Goal: Information Seeking & Learning: Learn about a topic

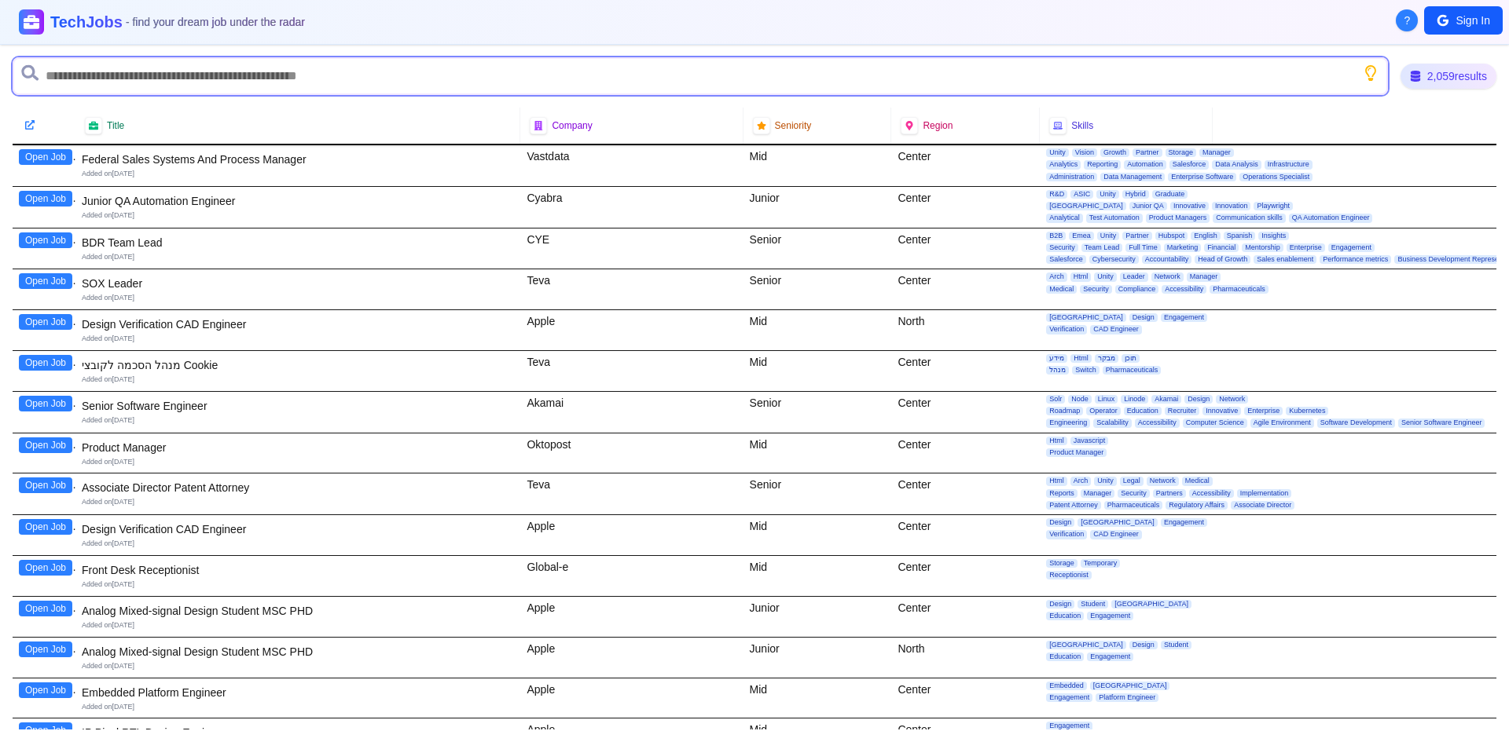
click at [222, 74] on input "text" at bounding box center [700, 76] width 1375 height 38
type input "****"
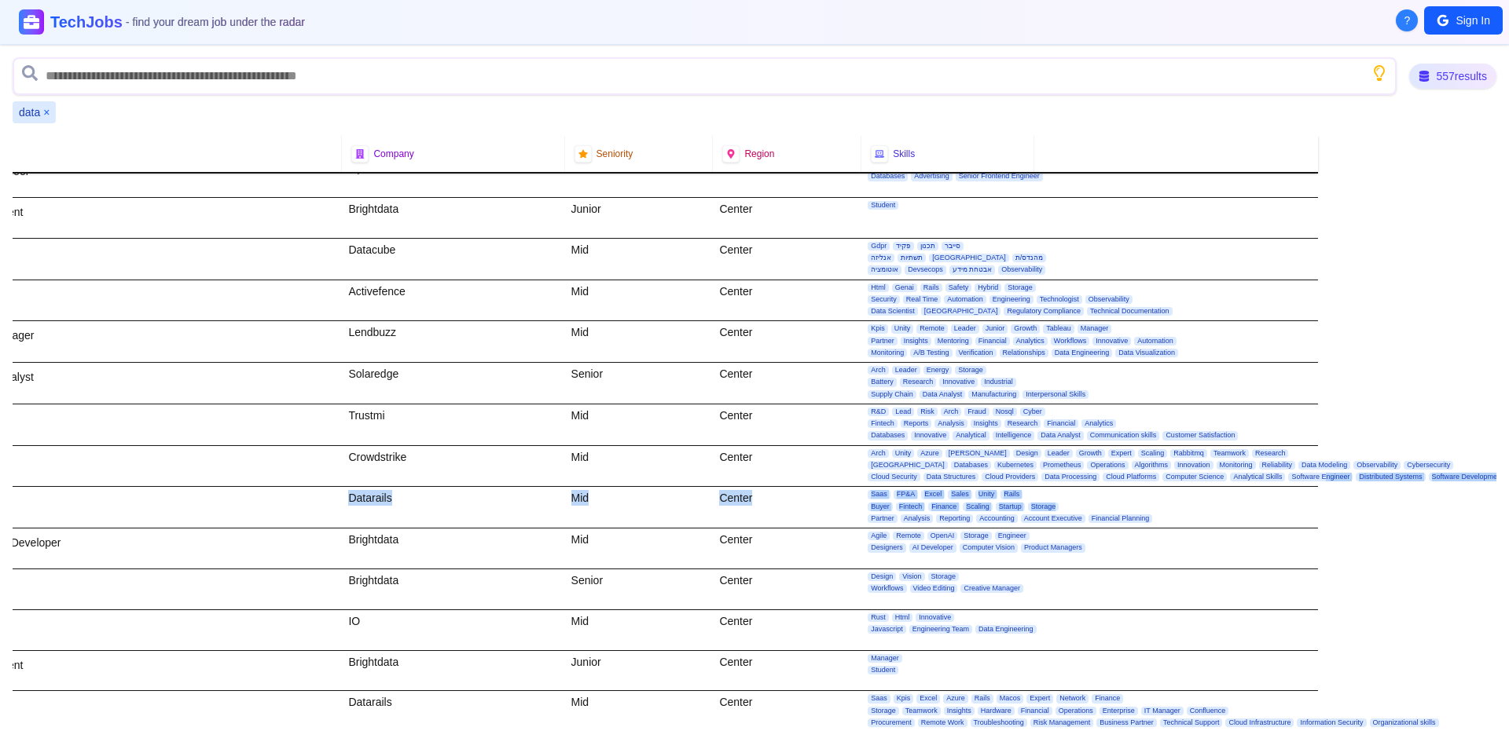
scroll to position [4714, 246]
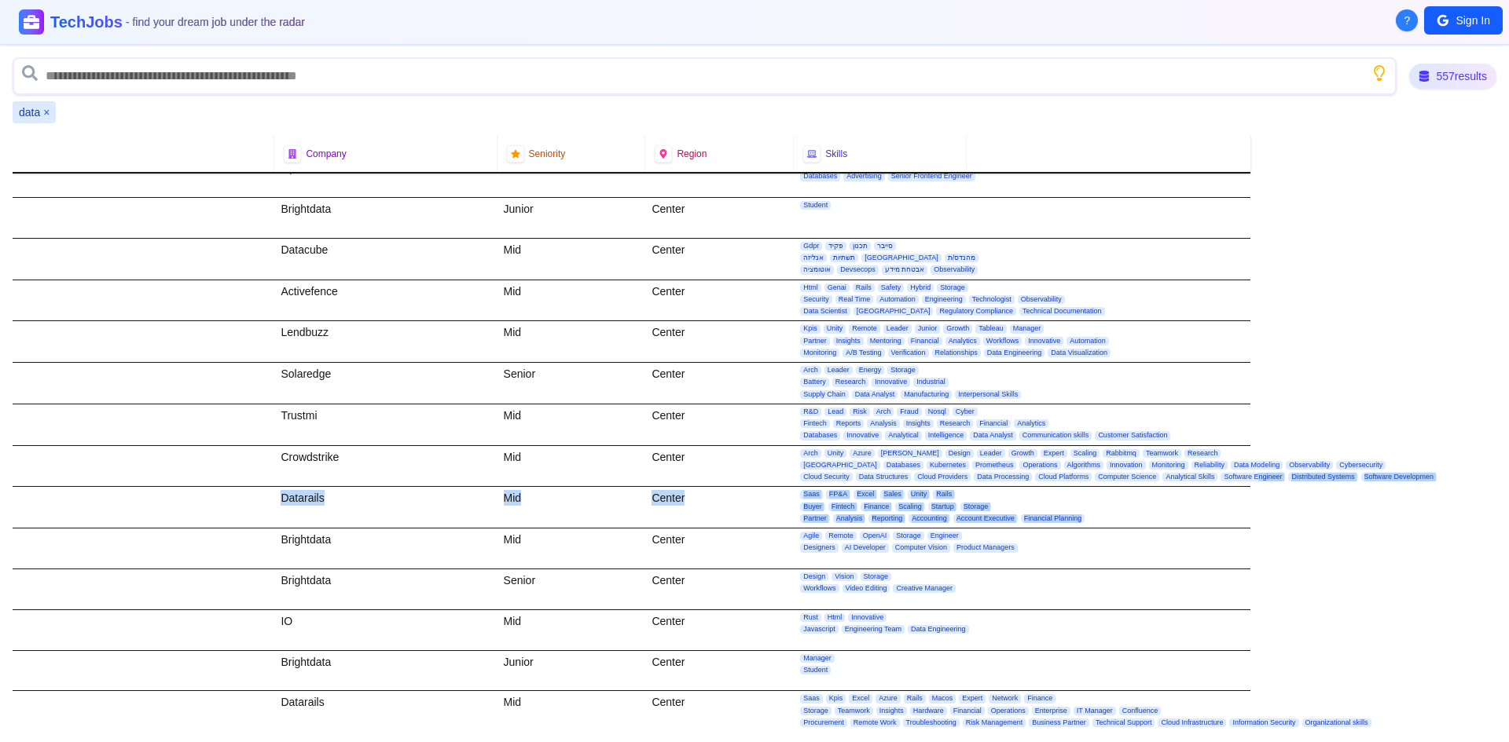
drag, startPoint x: 1496, startPoint y: 473, endPoint x: 1491, endPoint y: 516, distance: 43.5
click at [1491, 516] on div "557 results data × Title Company Seniority Region Skills Open Job Federal Sales…" at bounding box center [754, 394] width 1509 height 698
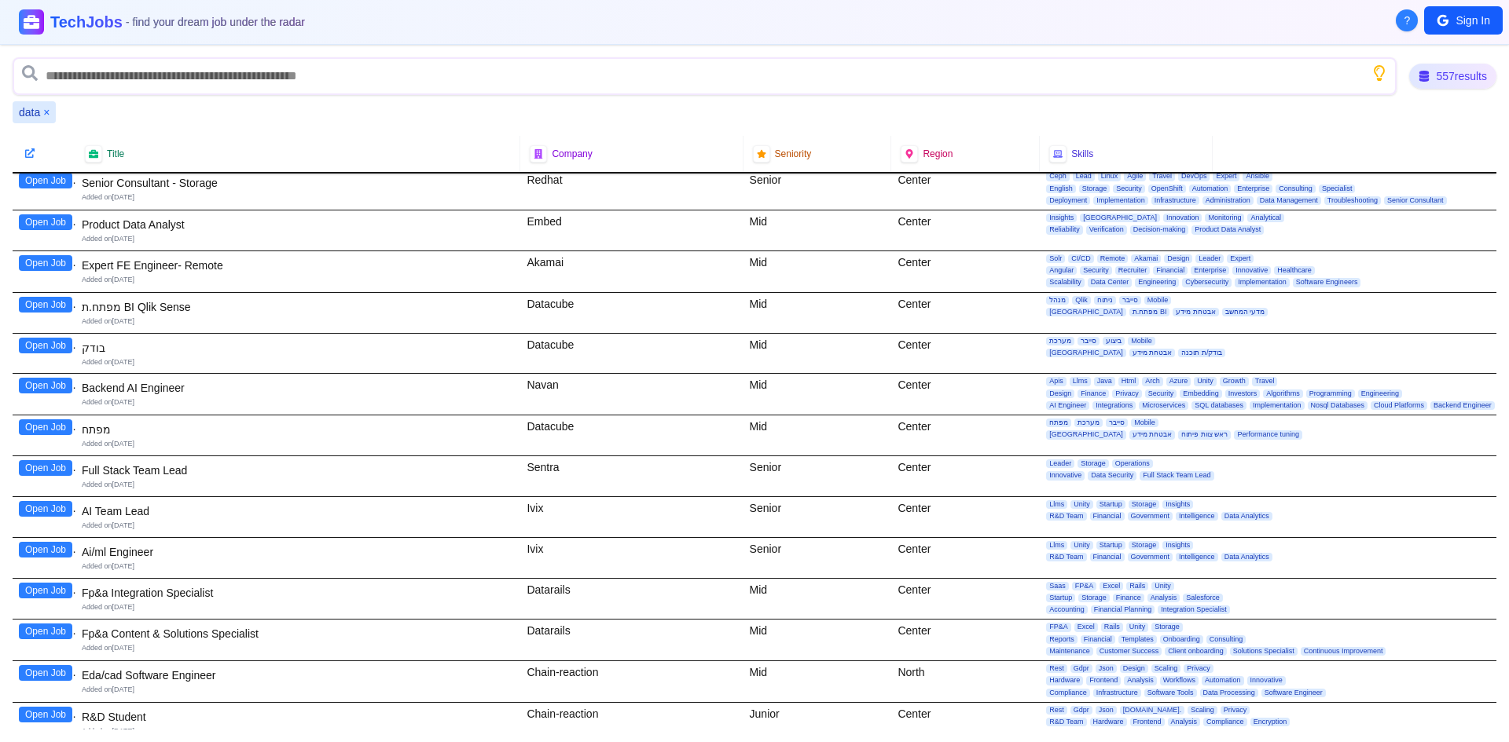
scroll to position [0, 0]
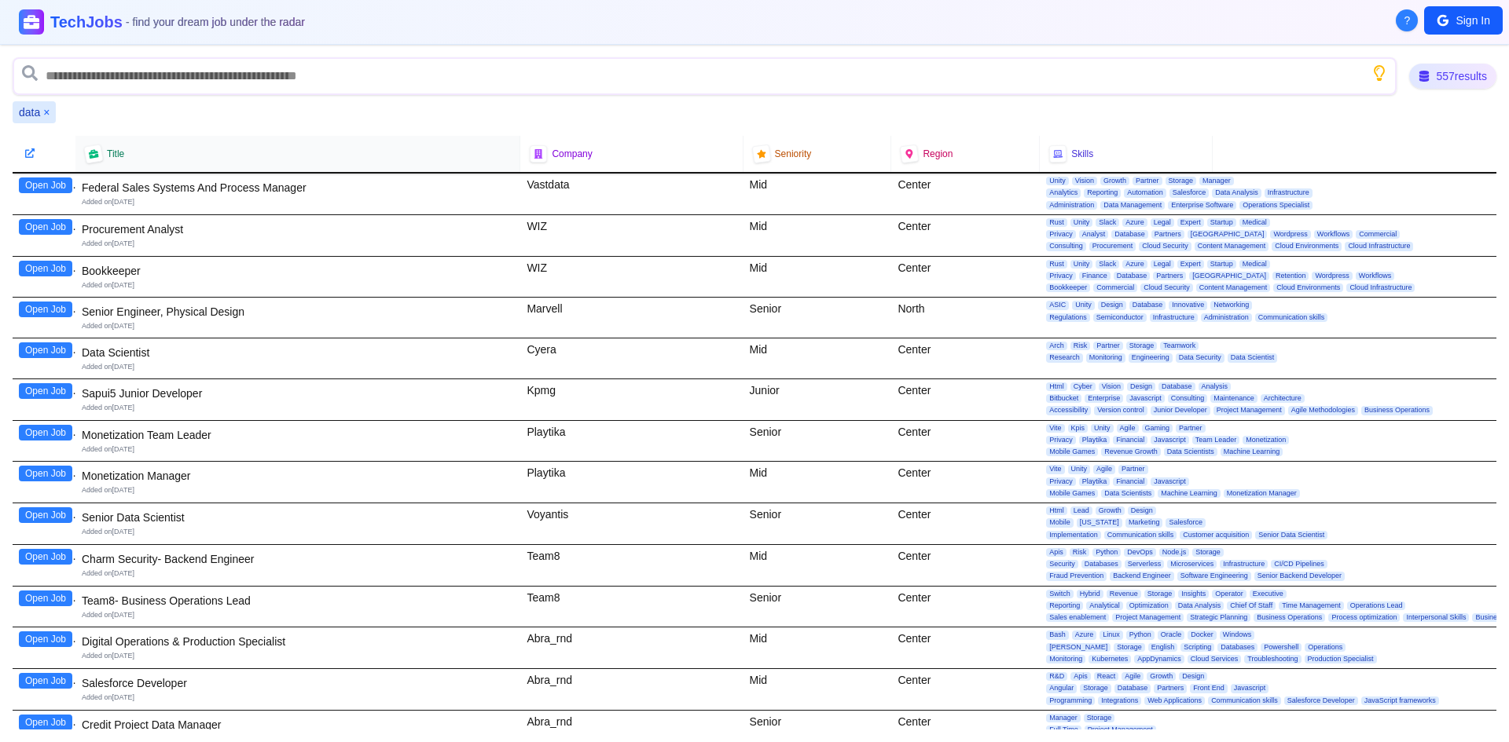
click at [130, 151] on div "Title" at bounding box center [297, 153] width 425 height 17
click at [94, 156] on icon at bounding box center [94, 154] width 12 height 12
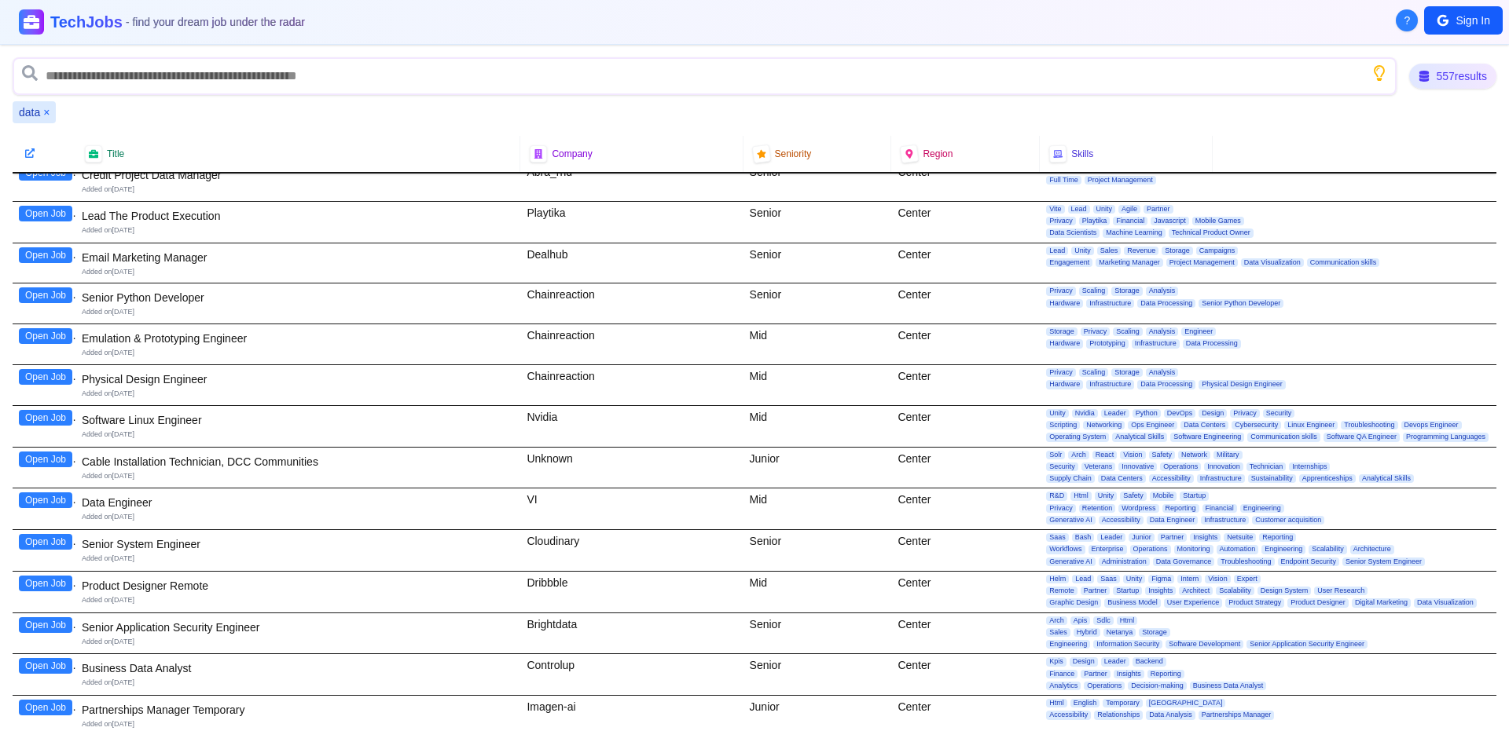
scroll to position [1100, 0]
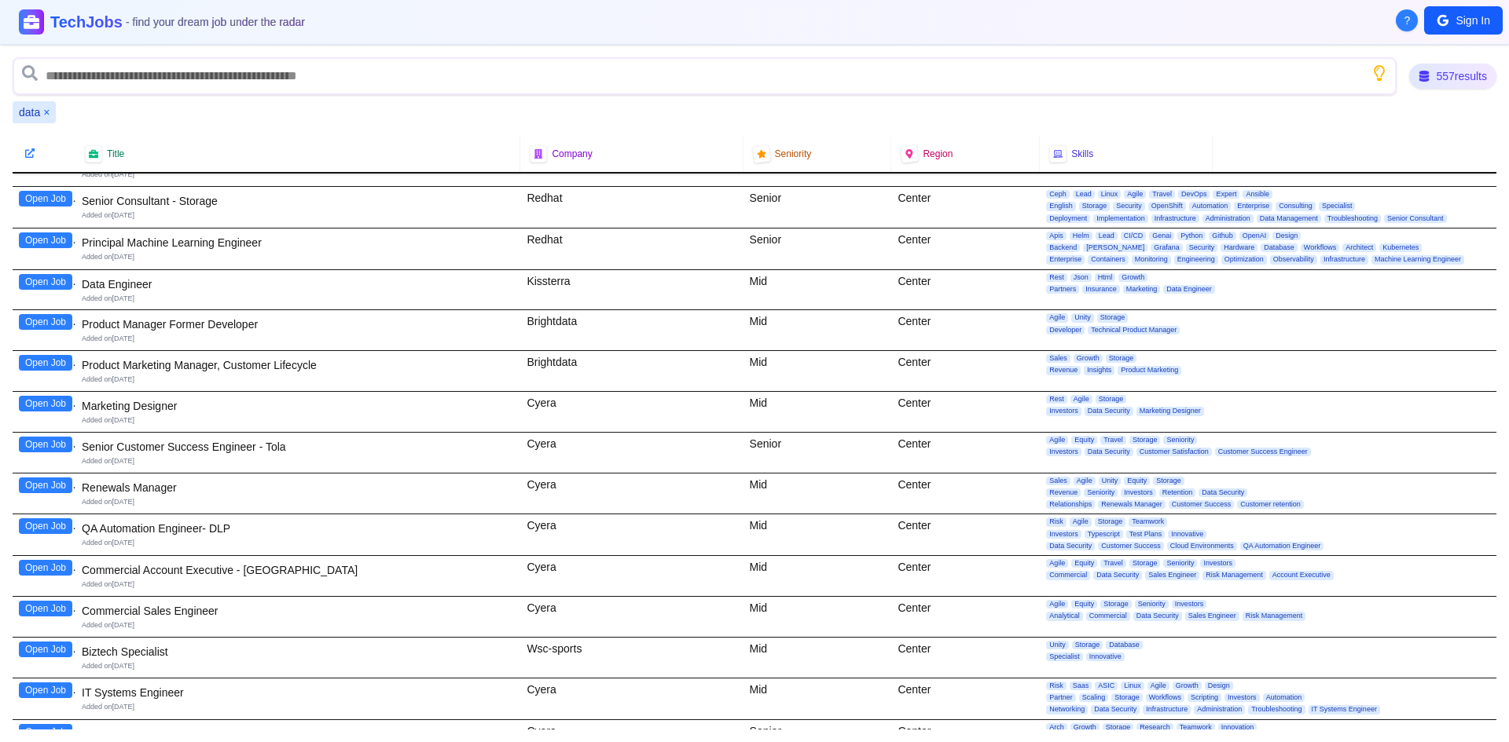
click at [143, 421] on div "Added on 14th September 2025" at bounding box center [298, 421] width 432 height 10
click at [139, 421] on div "Added on 14th September 2025" at bounding box center [298, 421] width 432 height 10
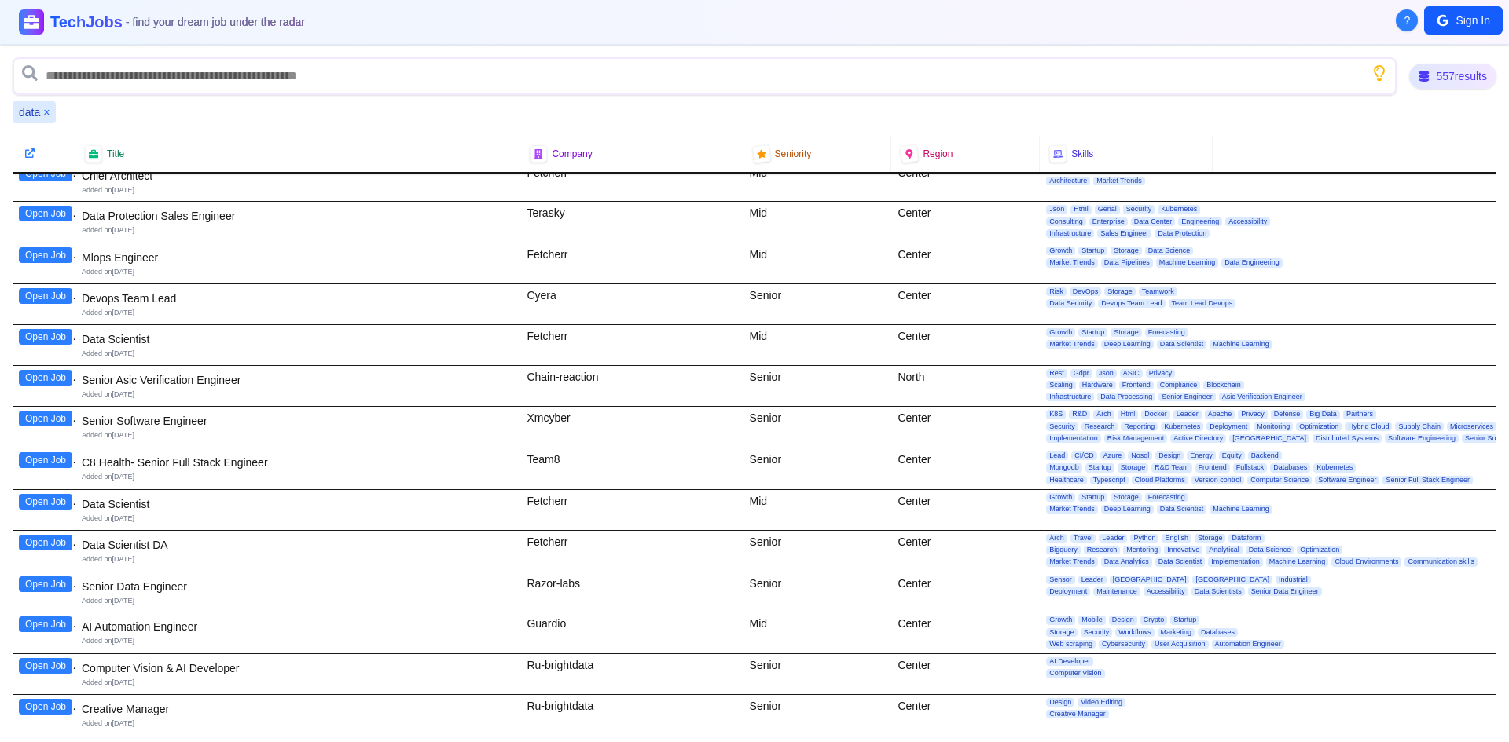
scroll to position [0, 0]
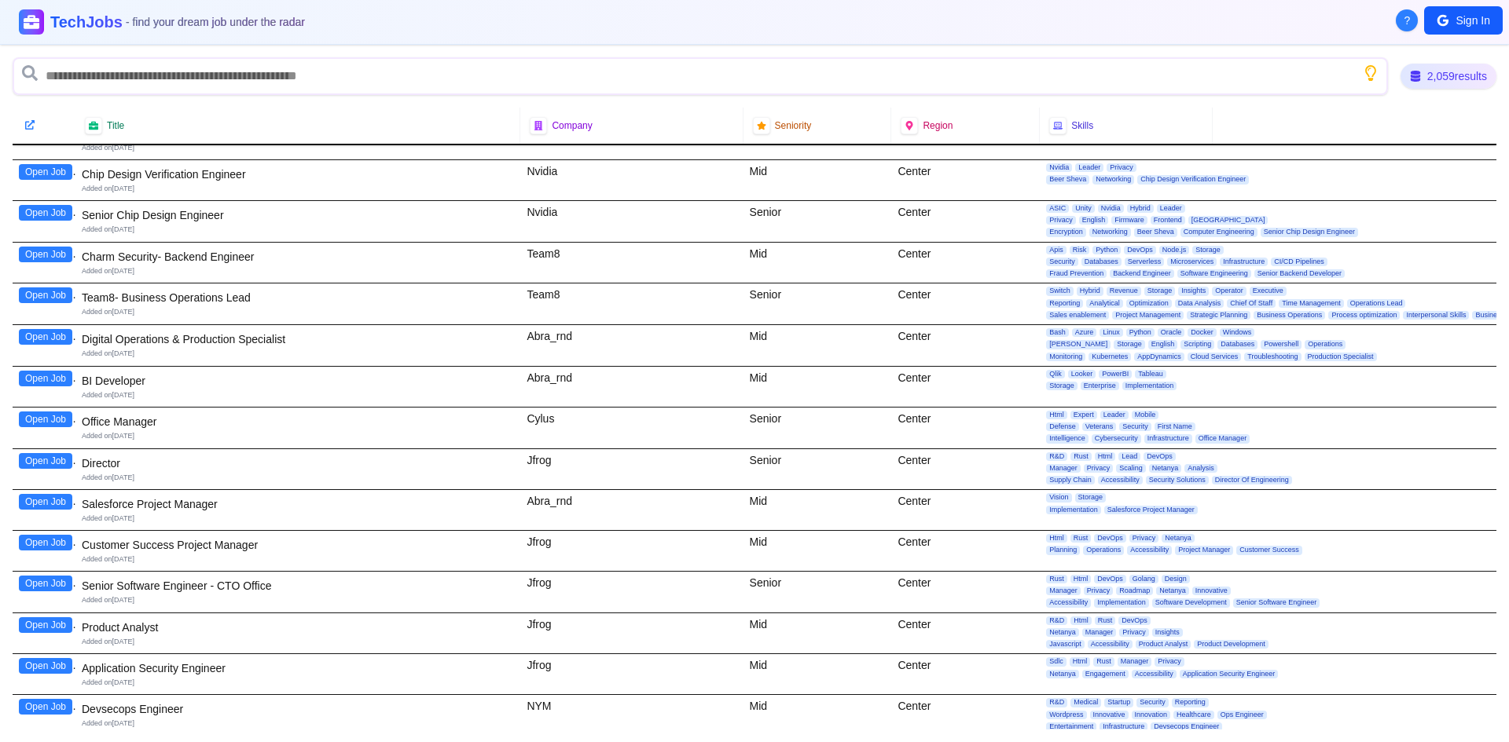
scroll to position [1493, 0]
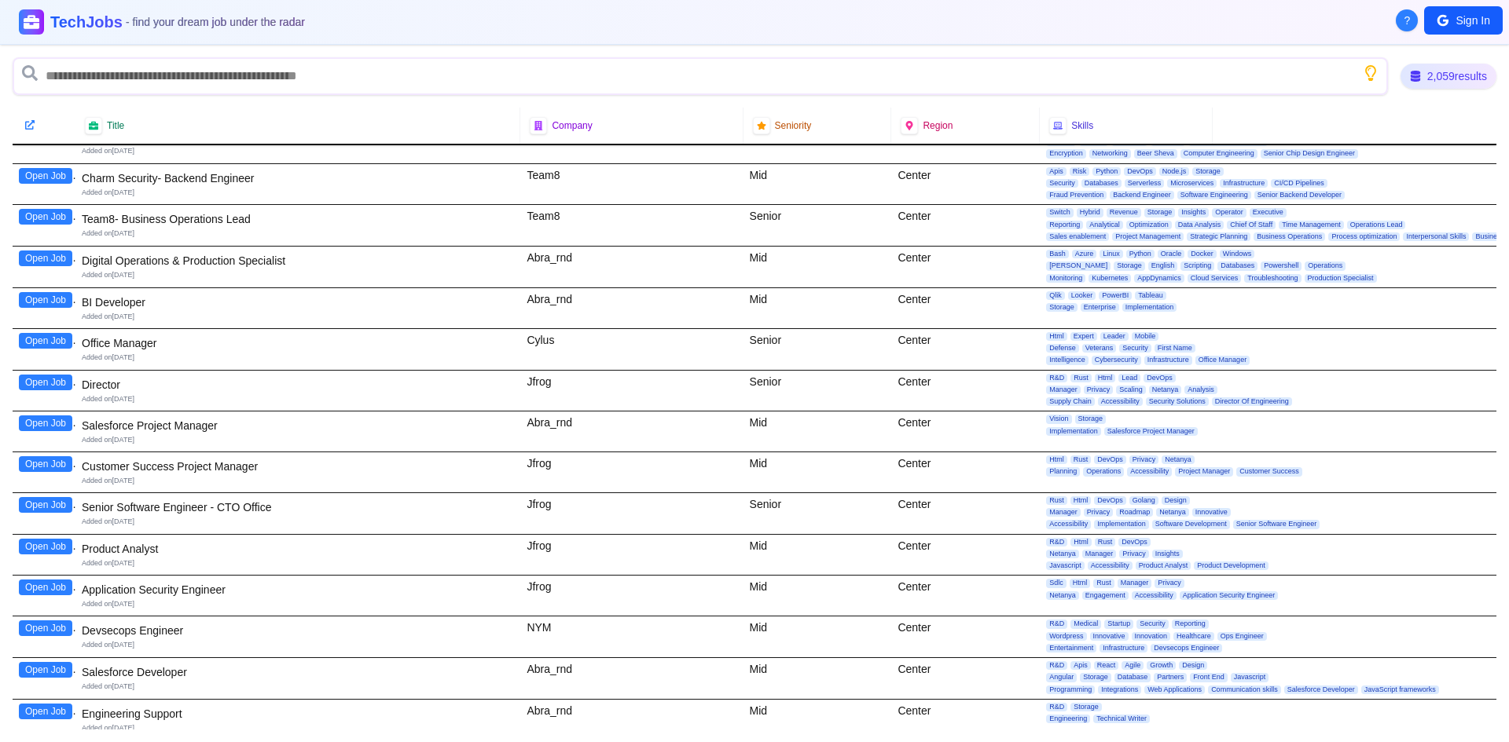
click at [70, 547] on button "Open Job" at bounding box center [45, 547] width 53 height 16
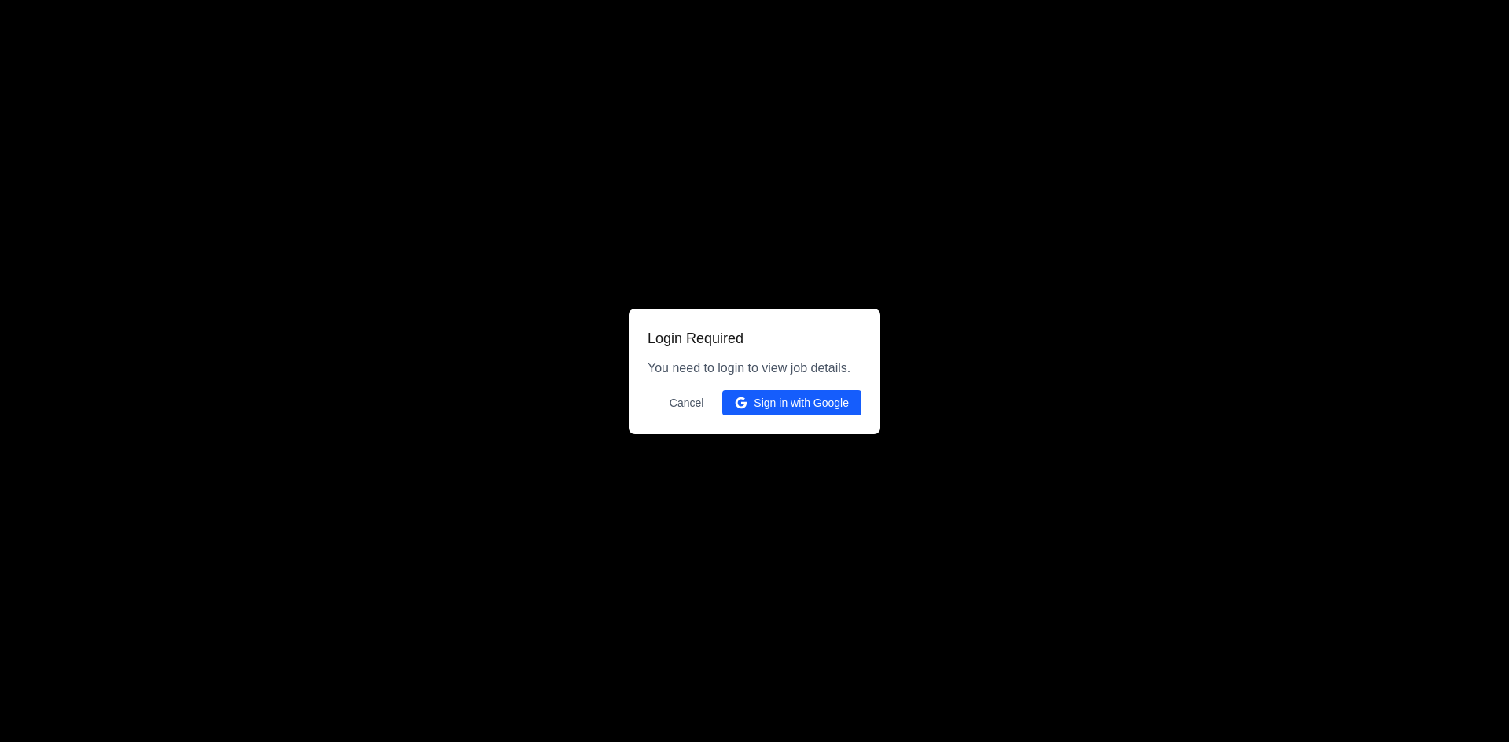
click at [774, 405] on button "Sign in with Google" at bounding box center [791, 402] width 139 height 25
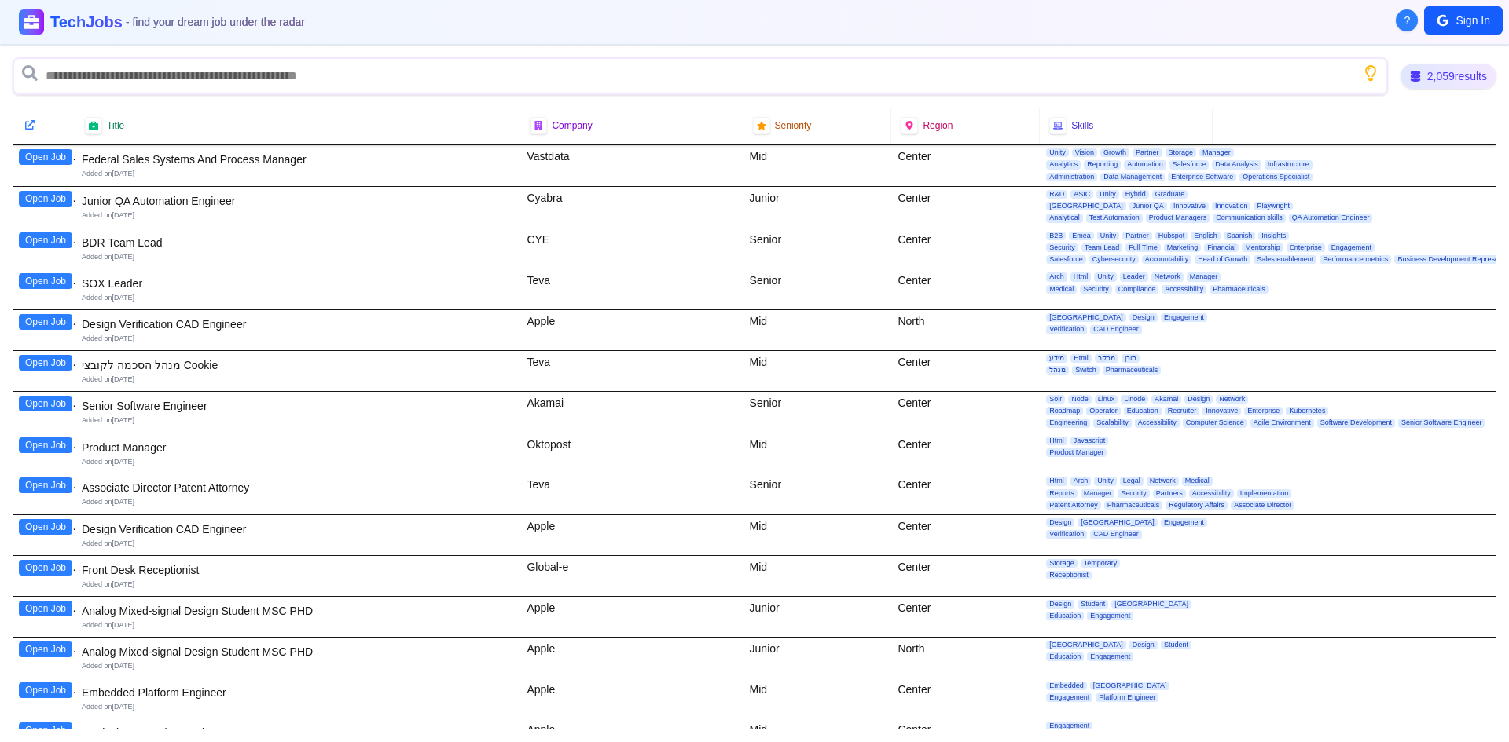
click at [1411, 18] on button "?" at bounding box center [1406, 20] width 22 height 22
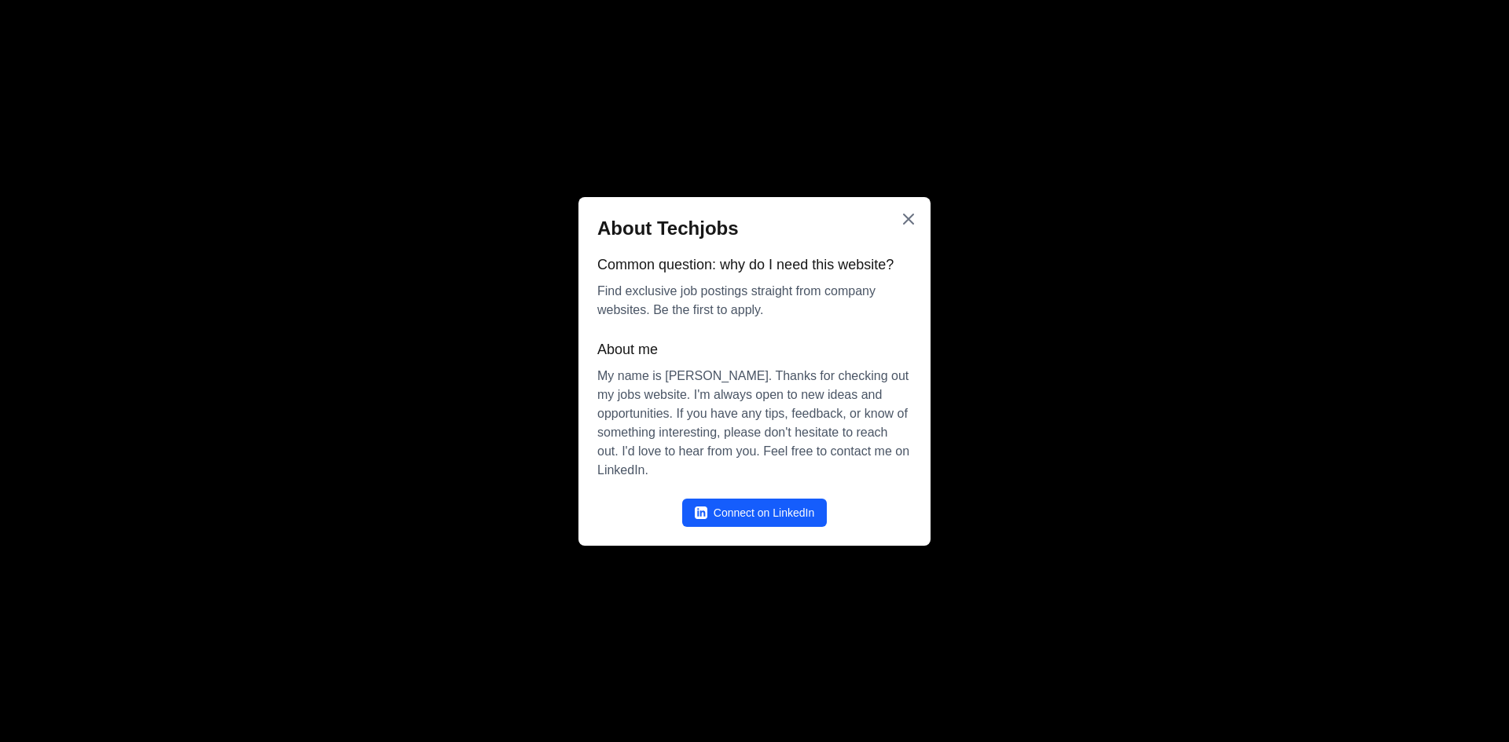
click at [910, 225] on icon "Close" at bounding box center [908, 219] width 19 height 19
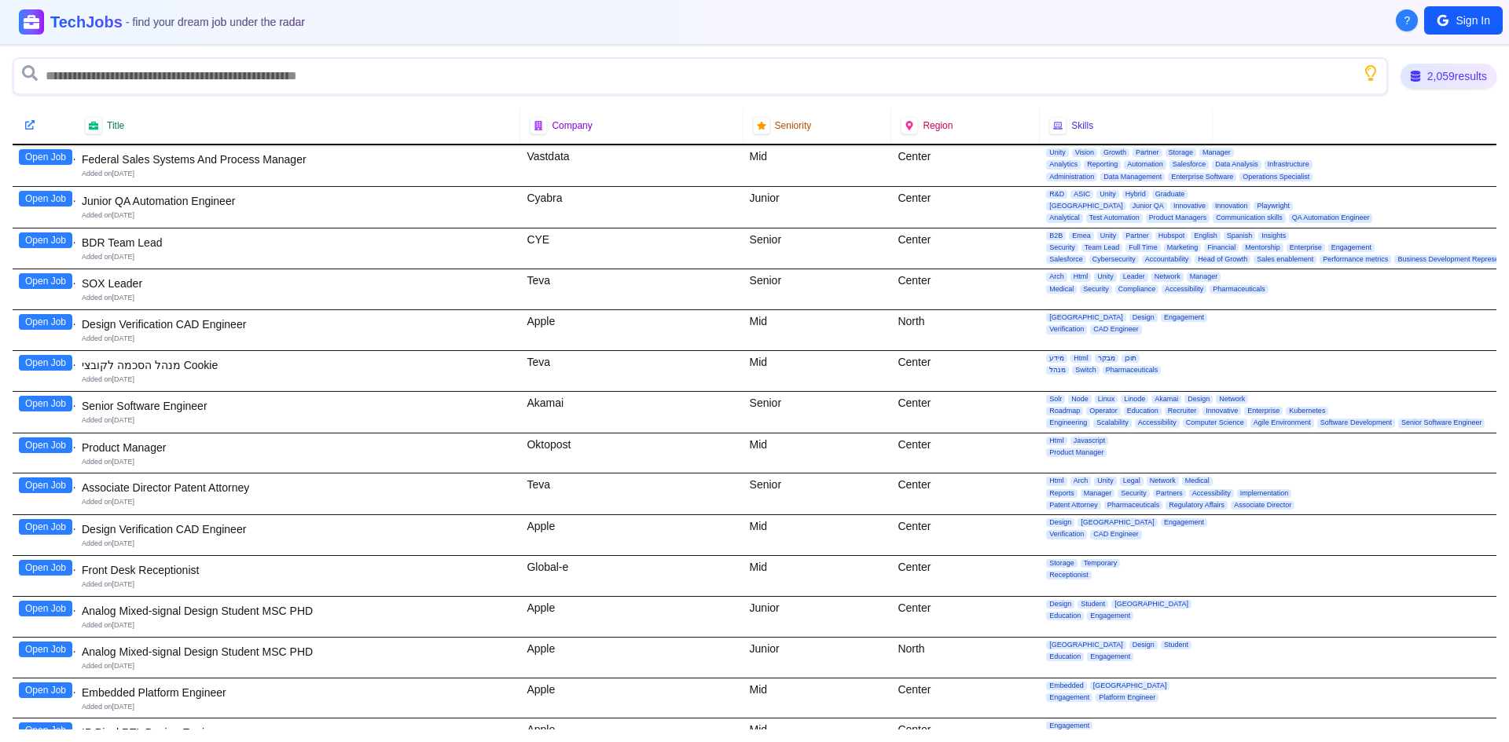
click at [1405, 22] on span "?" at bounding box center [1407, 21] width 6 height 16
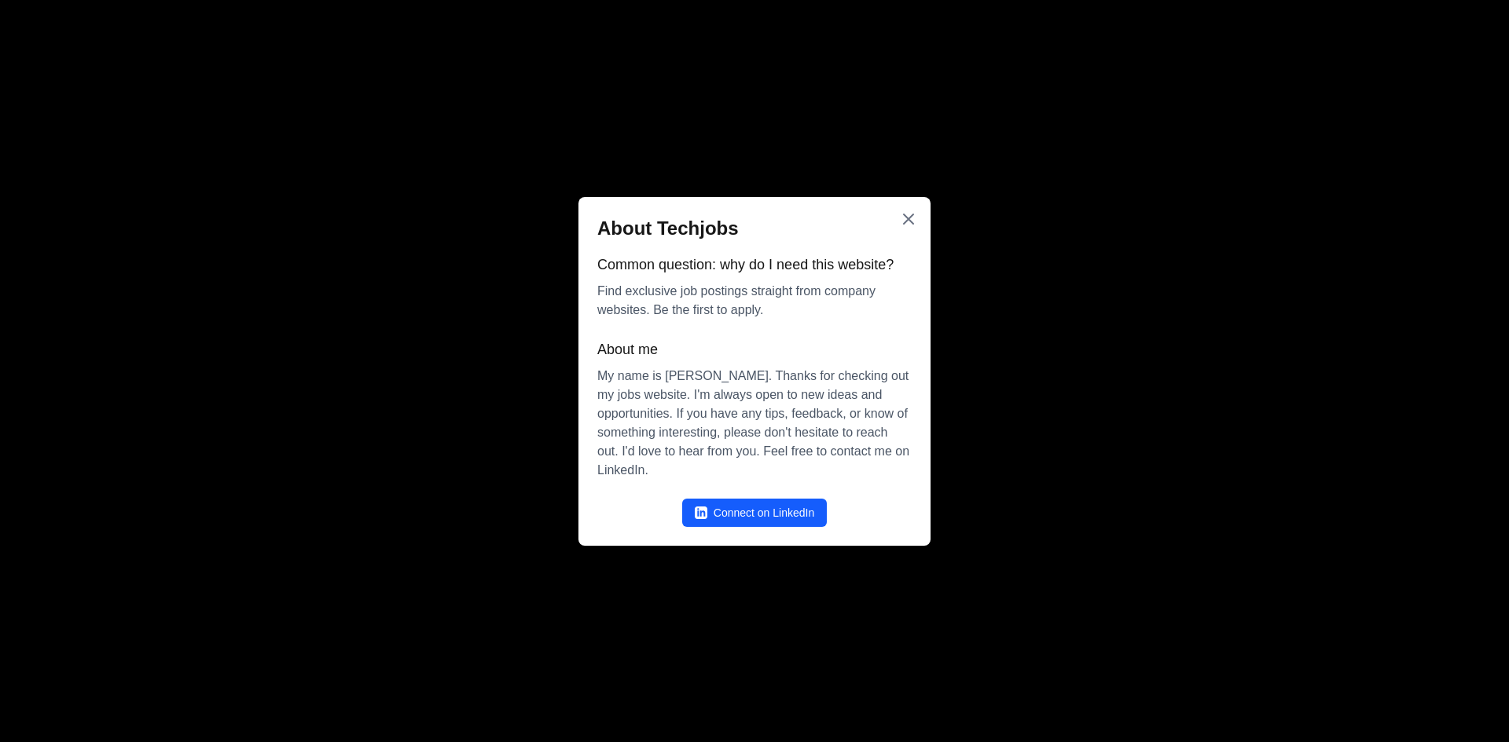
click at [904, 225] on icon "Close" at bounding box center [908, 219] width 19 height 19
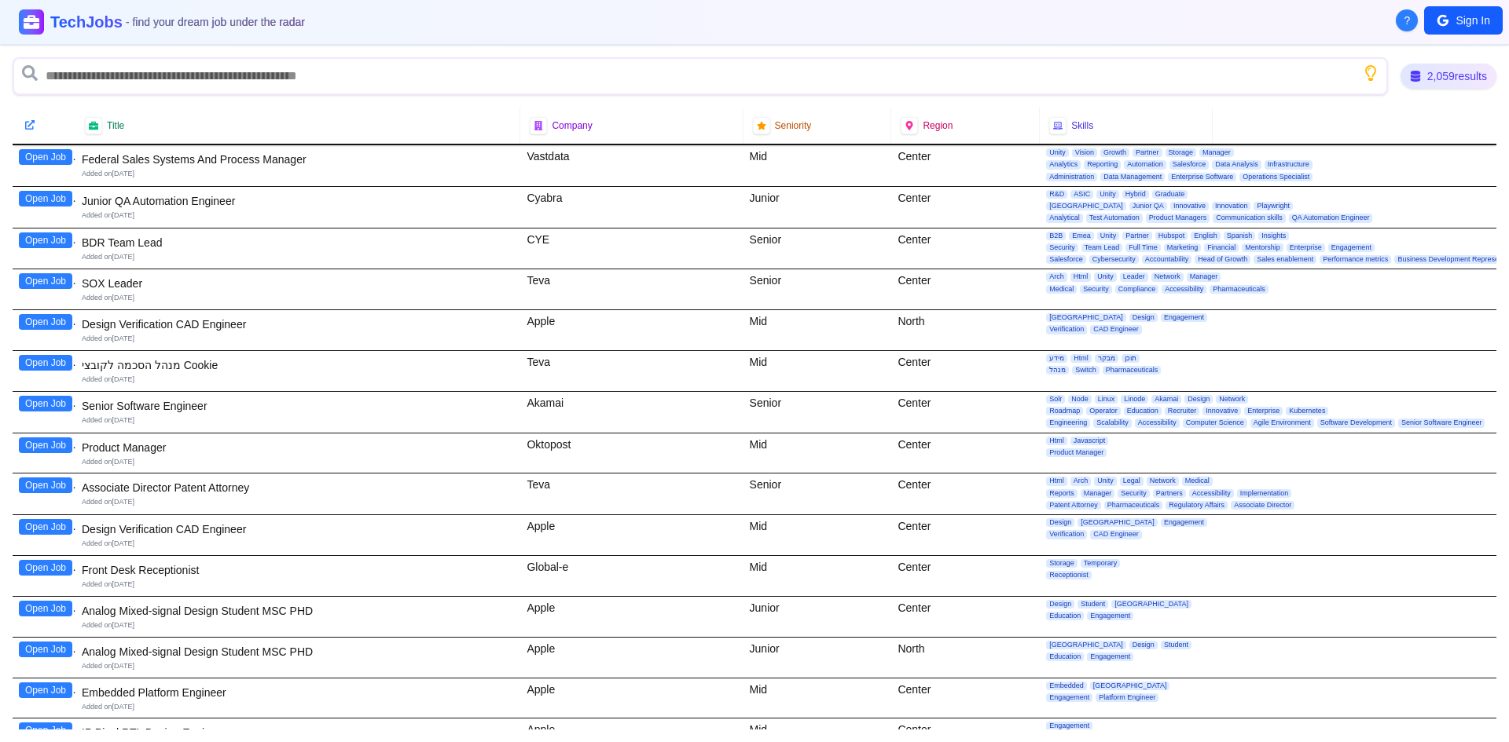
drag, startPoint x: 308, startPoint y: 21, endPoint x: -30, endPoint y: 18, distance: 337.9
click at [0, 18] on html "? Sign In TechJobs - find your dream job under the radar 2,059 results Title Co…" at bounding box center [754, 371] width 1509 height 742
click at [909, 129] on div at bounding box center [909, 125] width 19 height 19
click at [937, 129] on span "Region" at bounding box center [937, 125] width 30 height 13
drag, startPoint x: 1015, startPoint y: 123, endPoint x: 905, endPoint y: 125, distance: 110.0
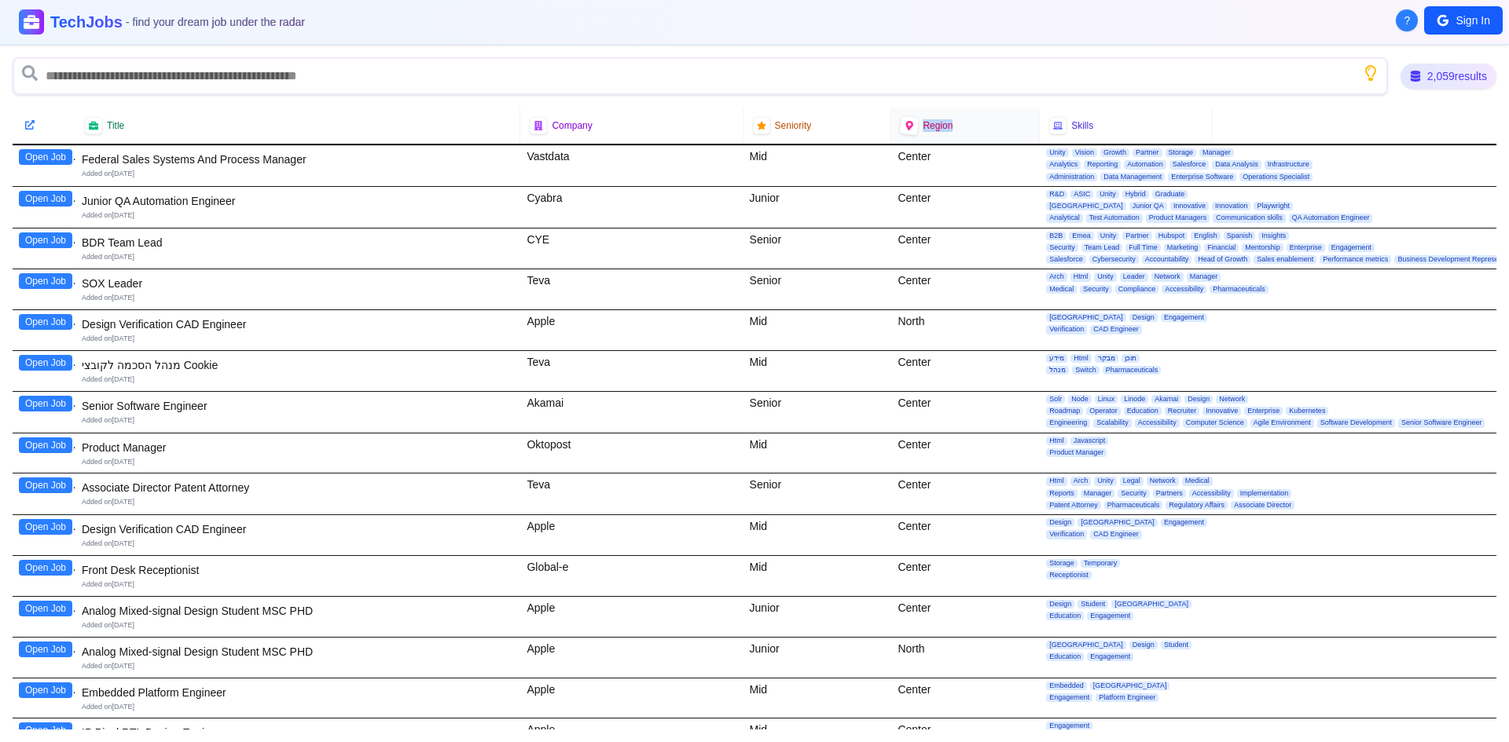
click at [905, 125] on div "Region" at bounding box center [964, 125] width 129 height 17
click at [939, 123] on span "Region" at bounding box center [937, 125] width 30 height 13
click at [649, 122] on div "Company" at bounding box center [631, 125] width 203 height 17
click at [592, 123] on div "Company" at bounding box center [631, 125] width 203 height 17
drag, startPoint x: 341, startPoint y: 123, endPoint x: 312, endPoint y: 120, distance: 29.2
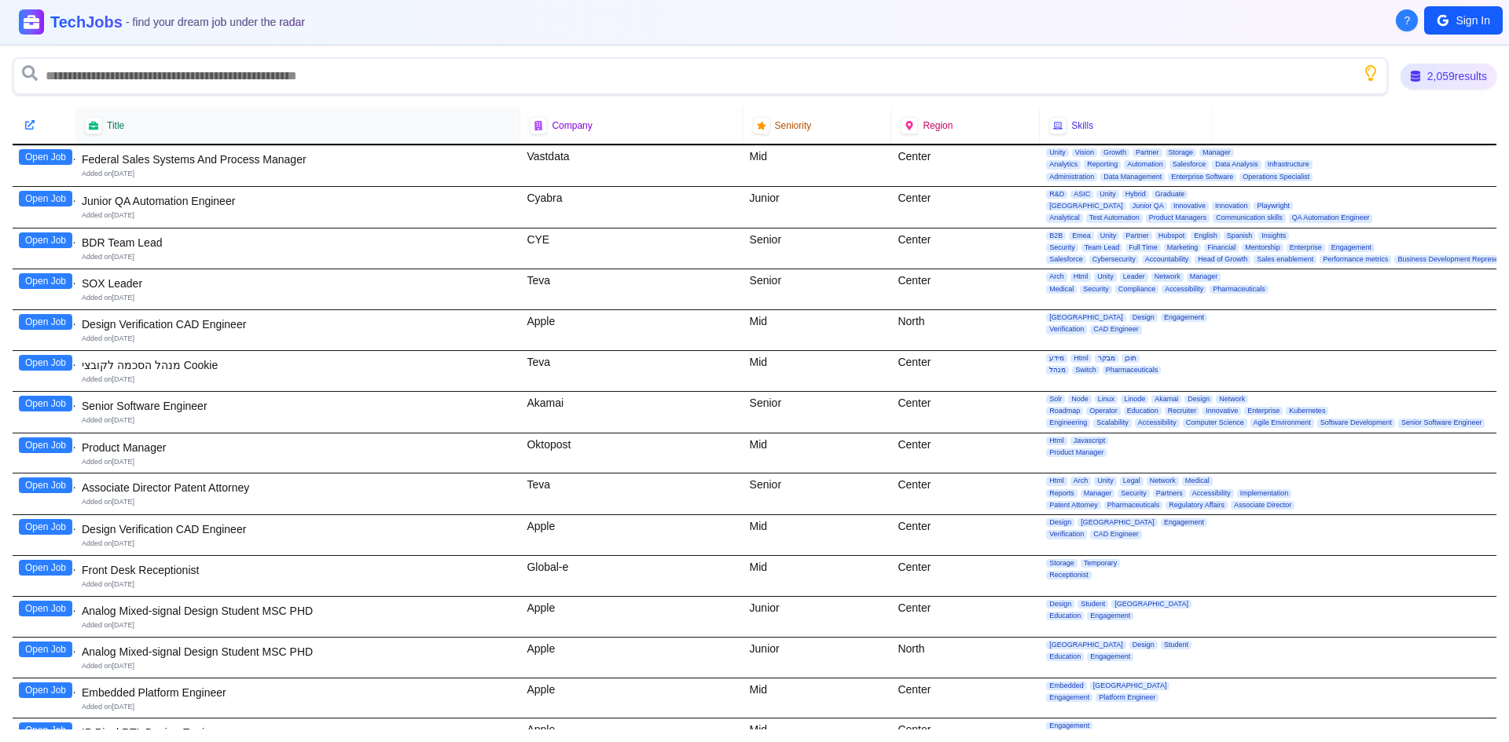
click at [340, 123] on div "Title" at bounding box center [297, 125] width 425 height 17
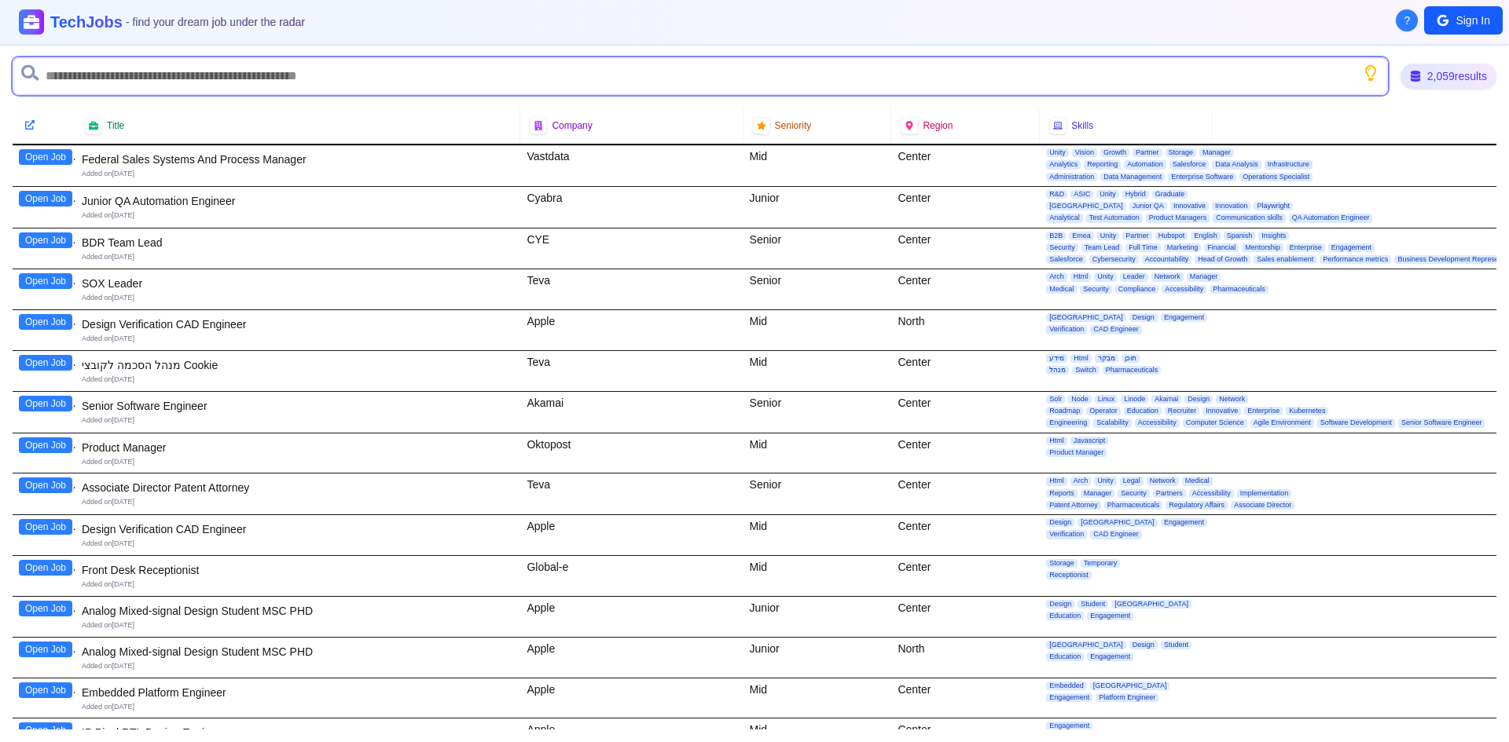
click at [229, 79] on input "text" at bounding box center [700, 76] width 1375 height 38
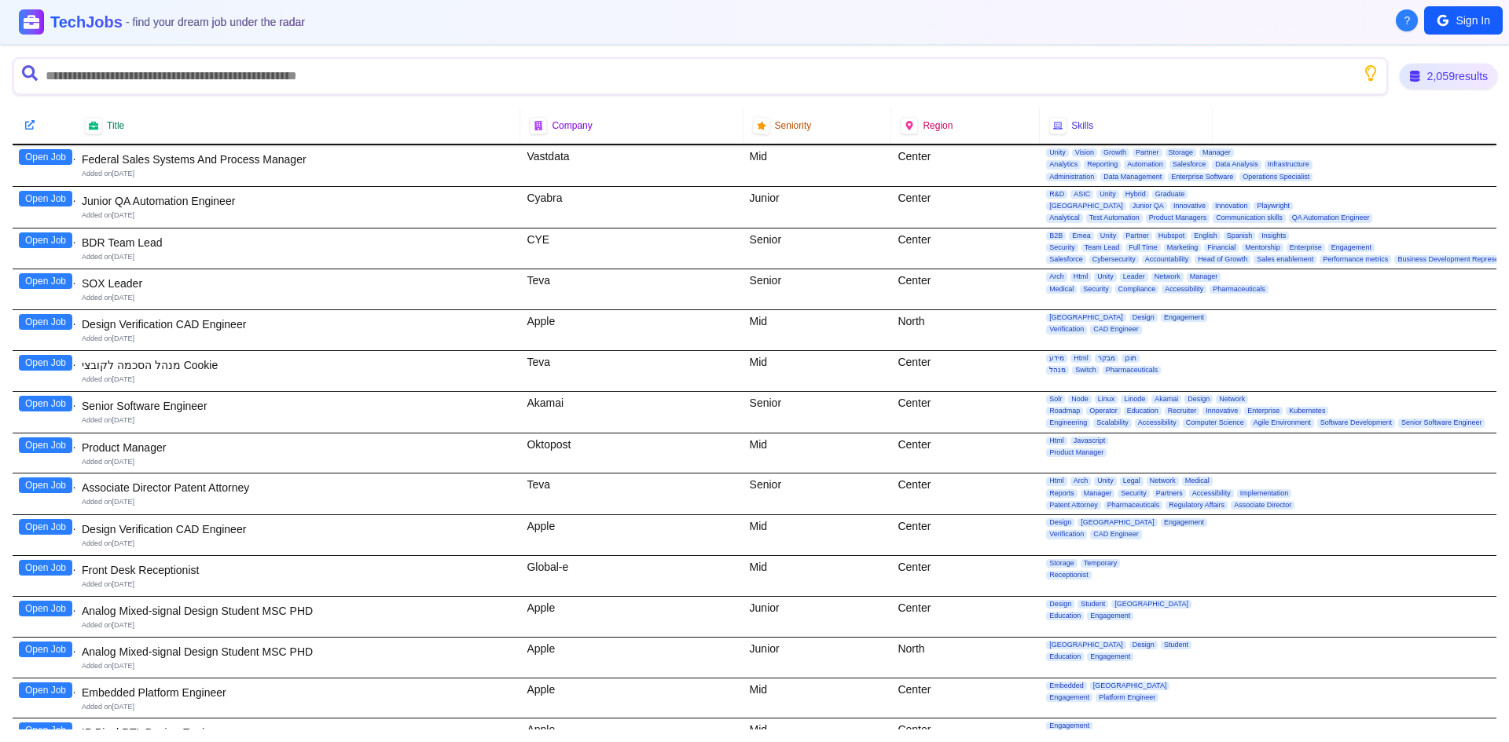
click at [1446, 71] on div "2,059 results" at bounding box center [1448, 77] width 98 height 26
click at [1458, 20] on button "Sign In" at bounding box center [1463, 20] width 79 height 28
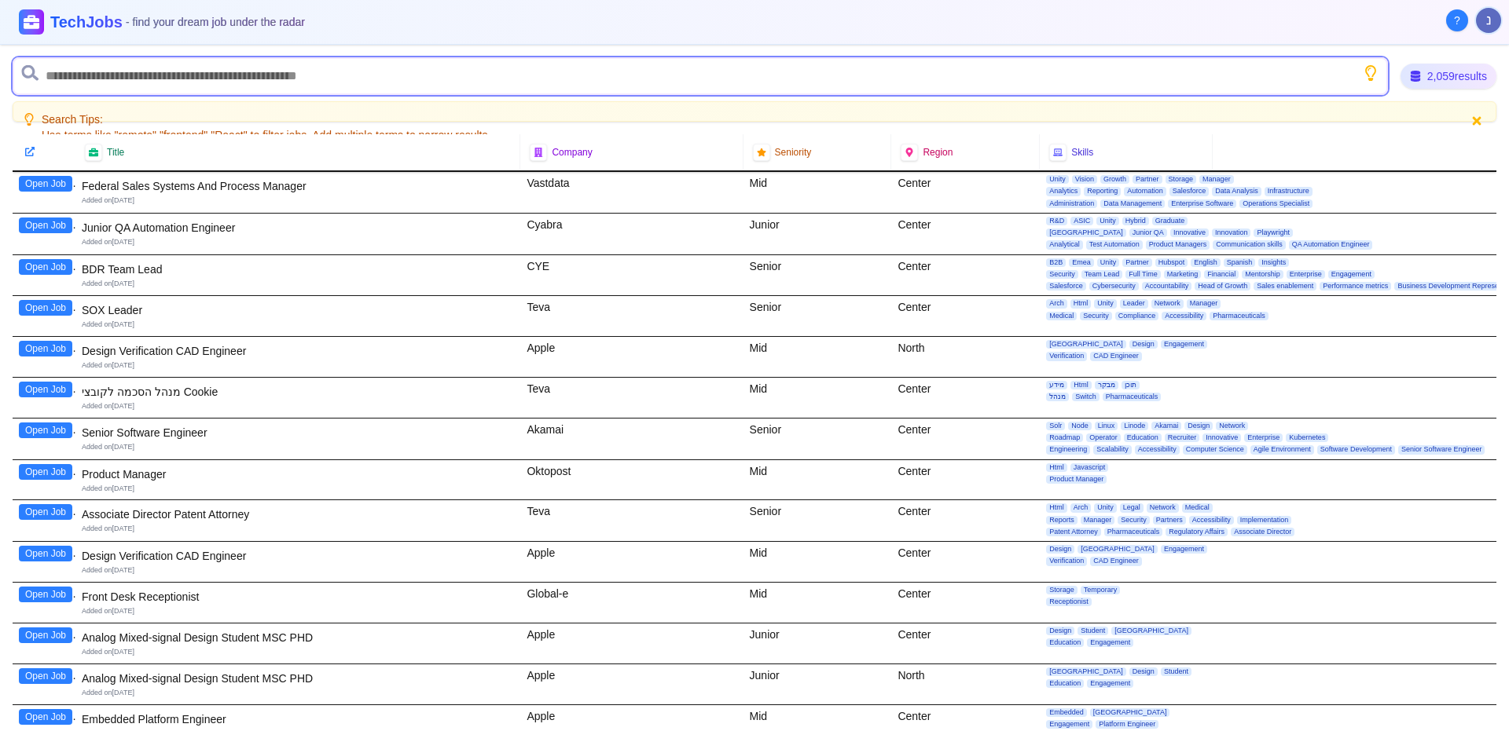
click at [119, 79] on input "text" at bounding box center [700, 76] width 1375 height 38
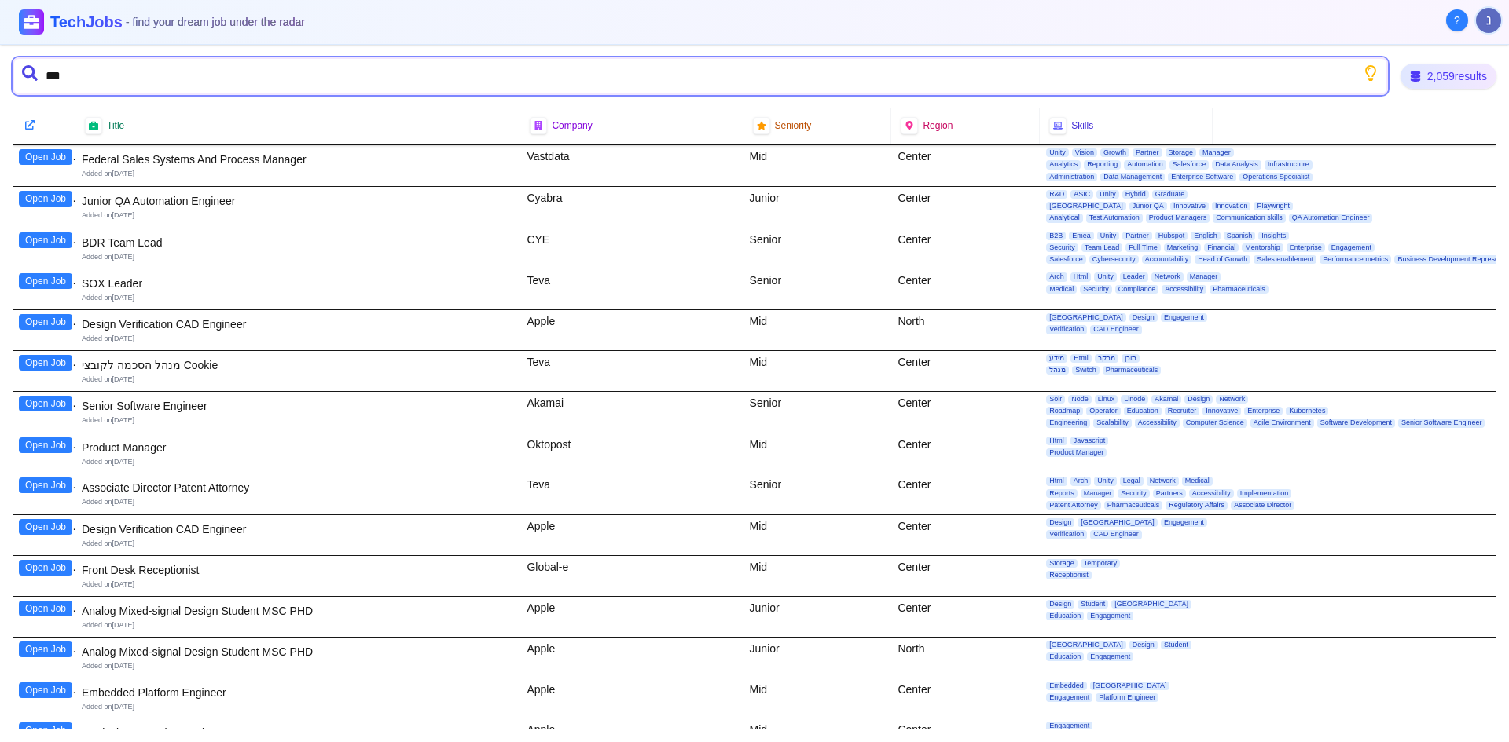
type input "****"
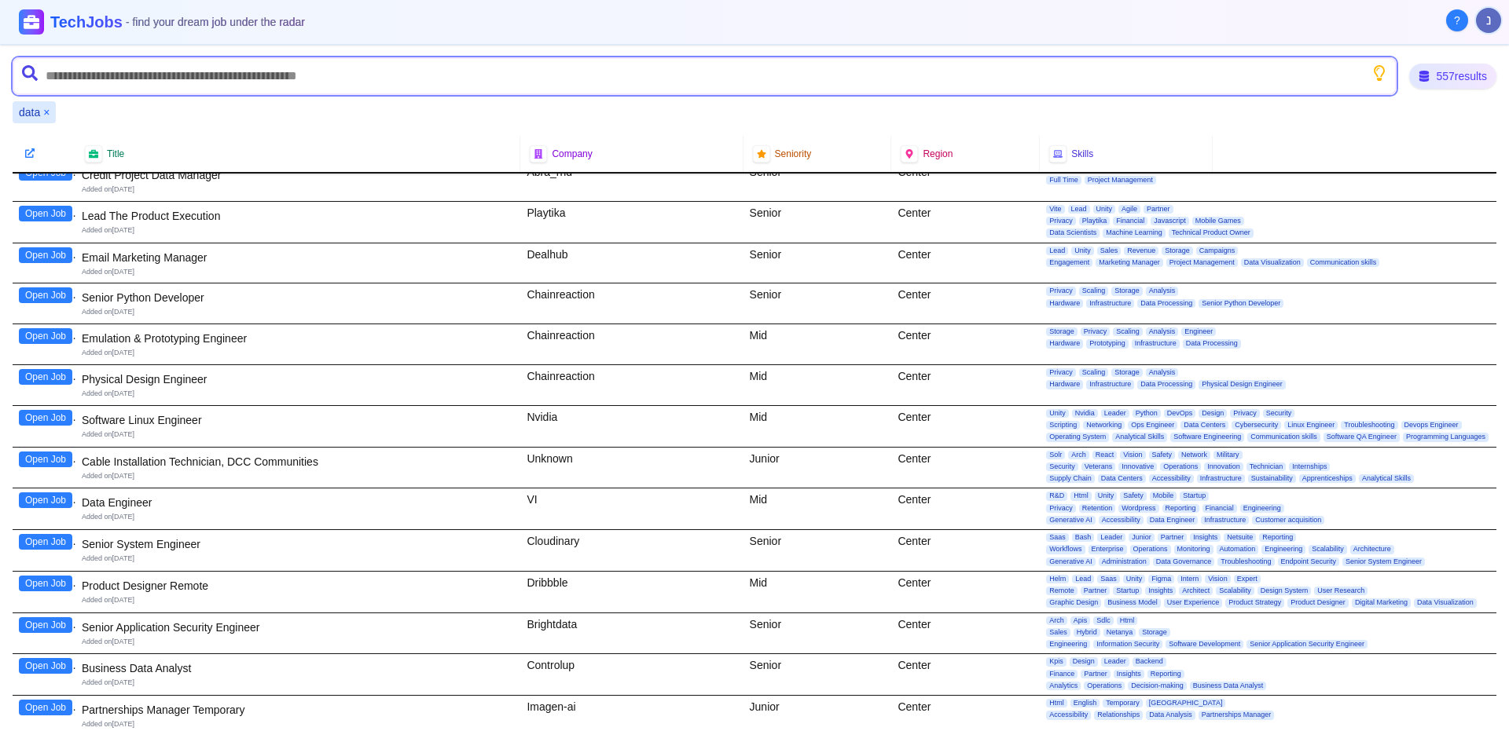
scroll to position [629, 0]
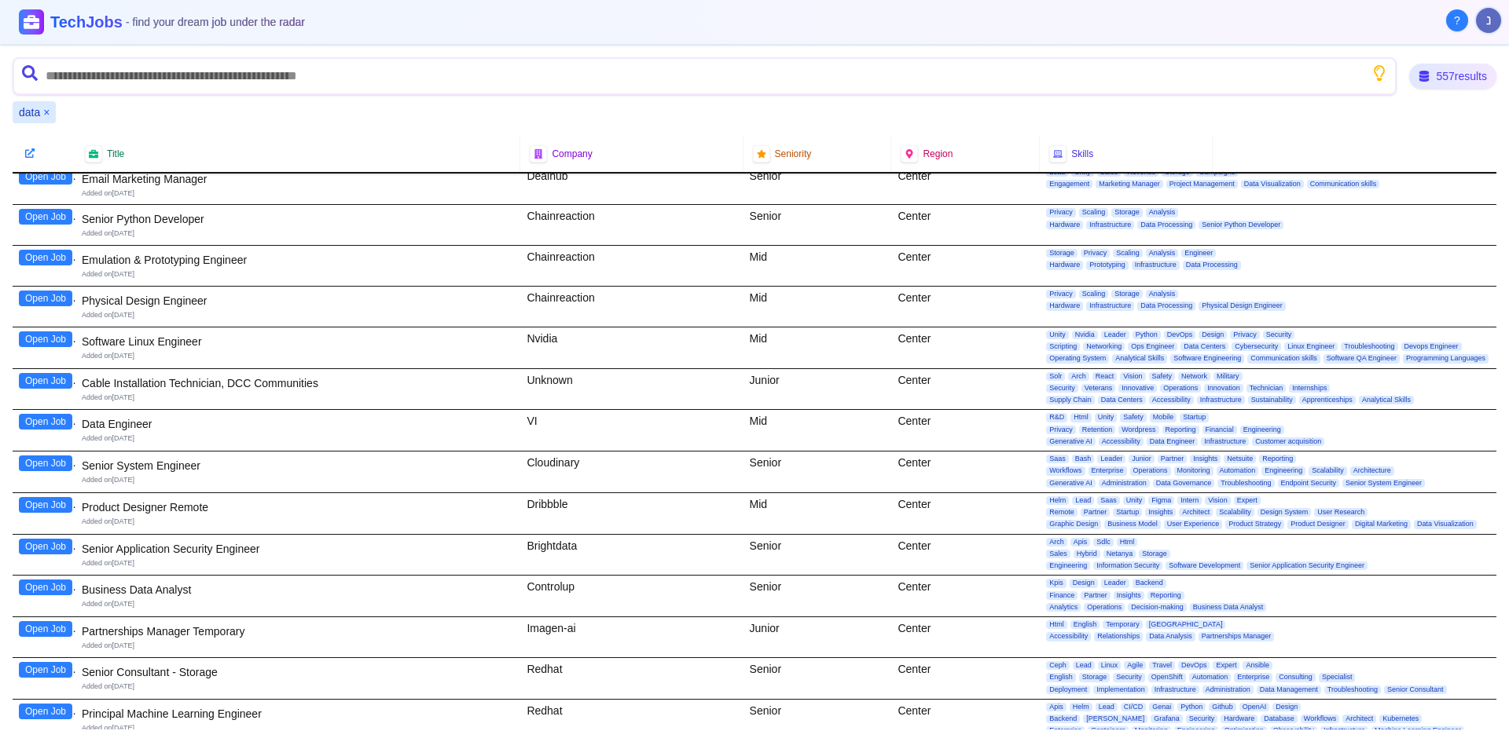
click at [41, 584] on button "Open Job" at bounding box center [45, 588] width 53 height 16
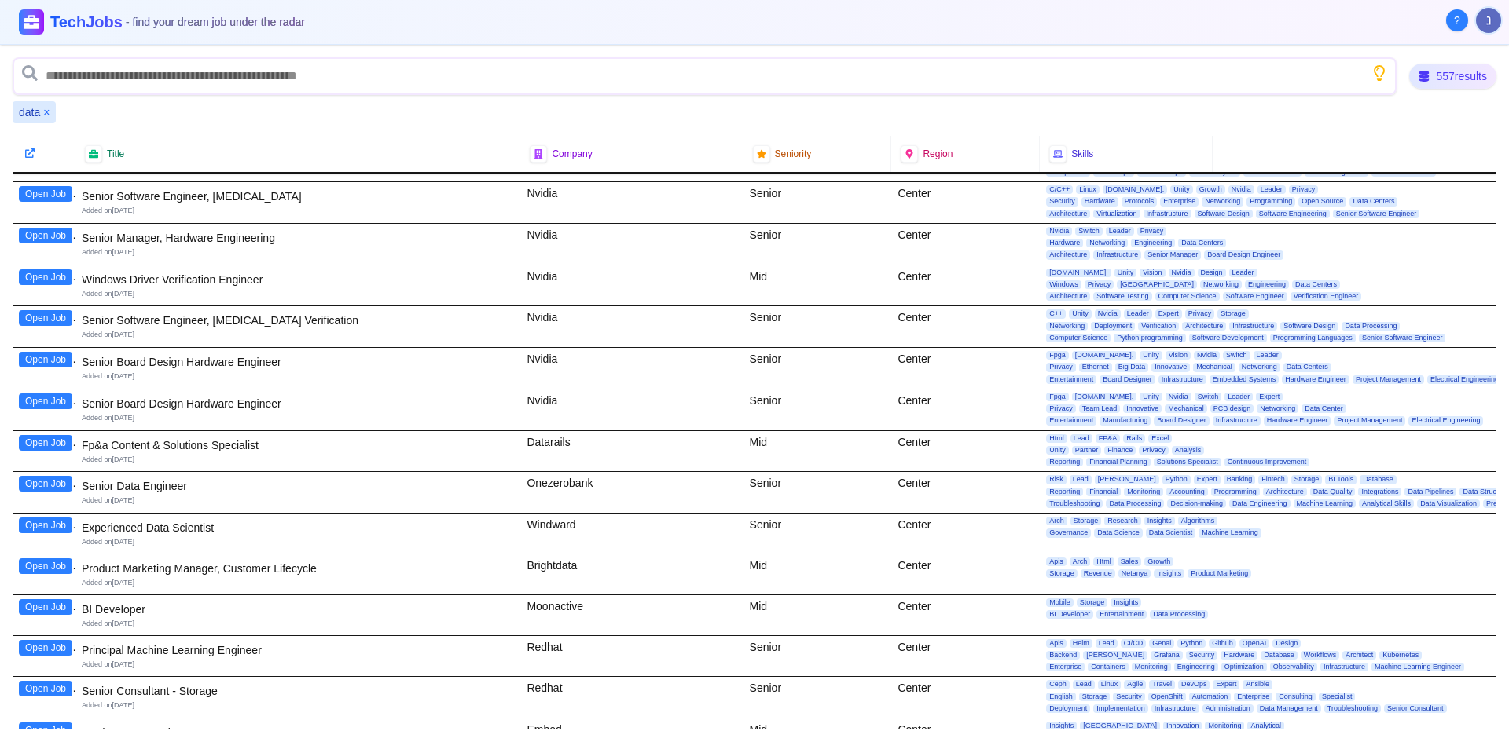
scroll to position [1964, 0]
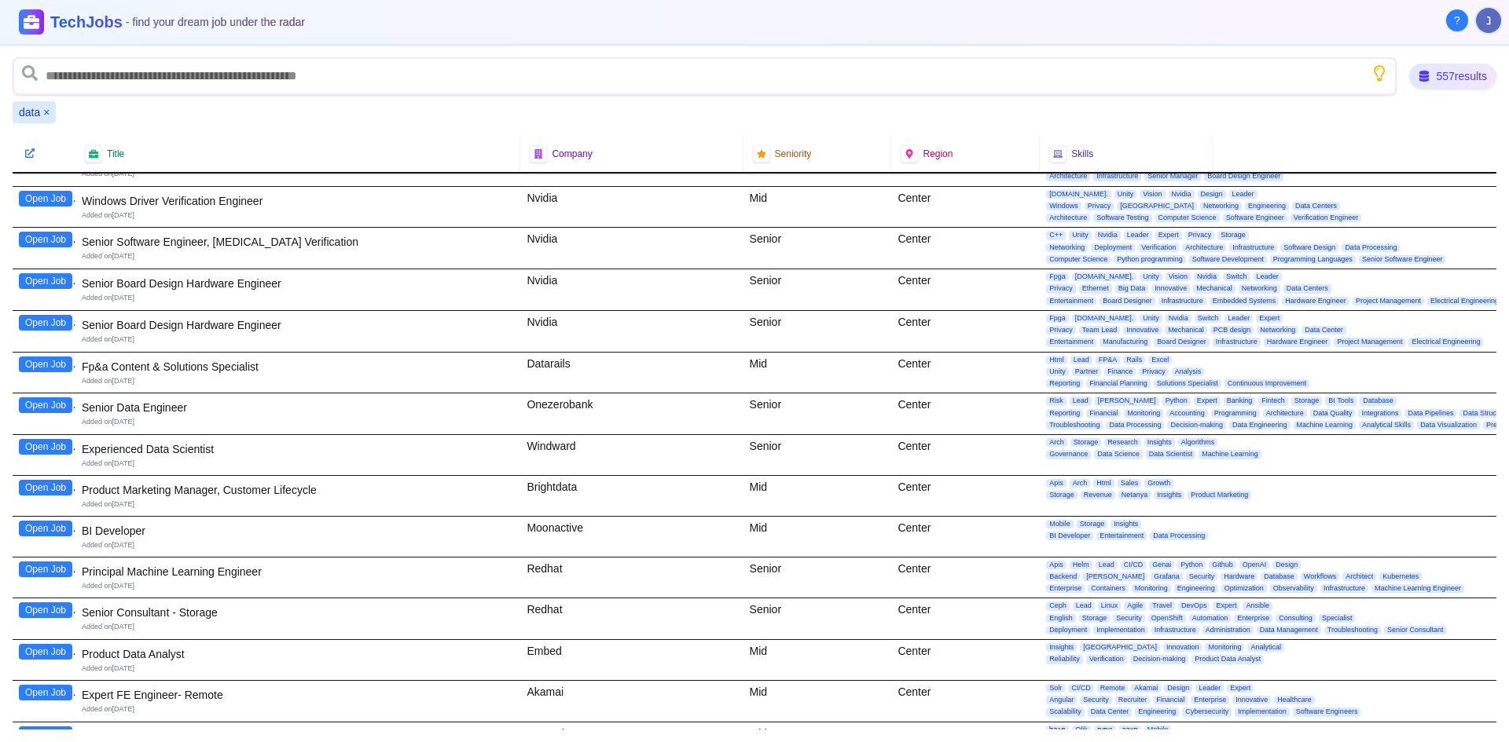
click at [53, 655] on button "Open Job" at bounding box center [45, 652] width 53 height 16
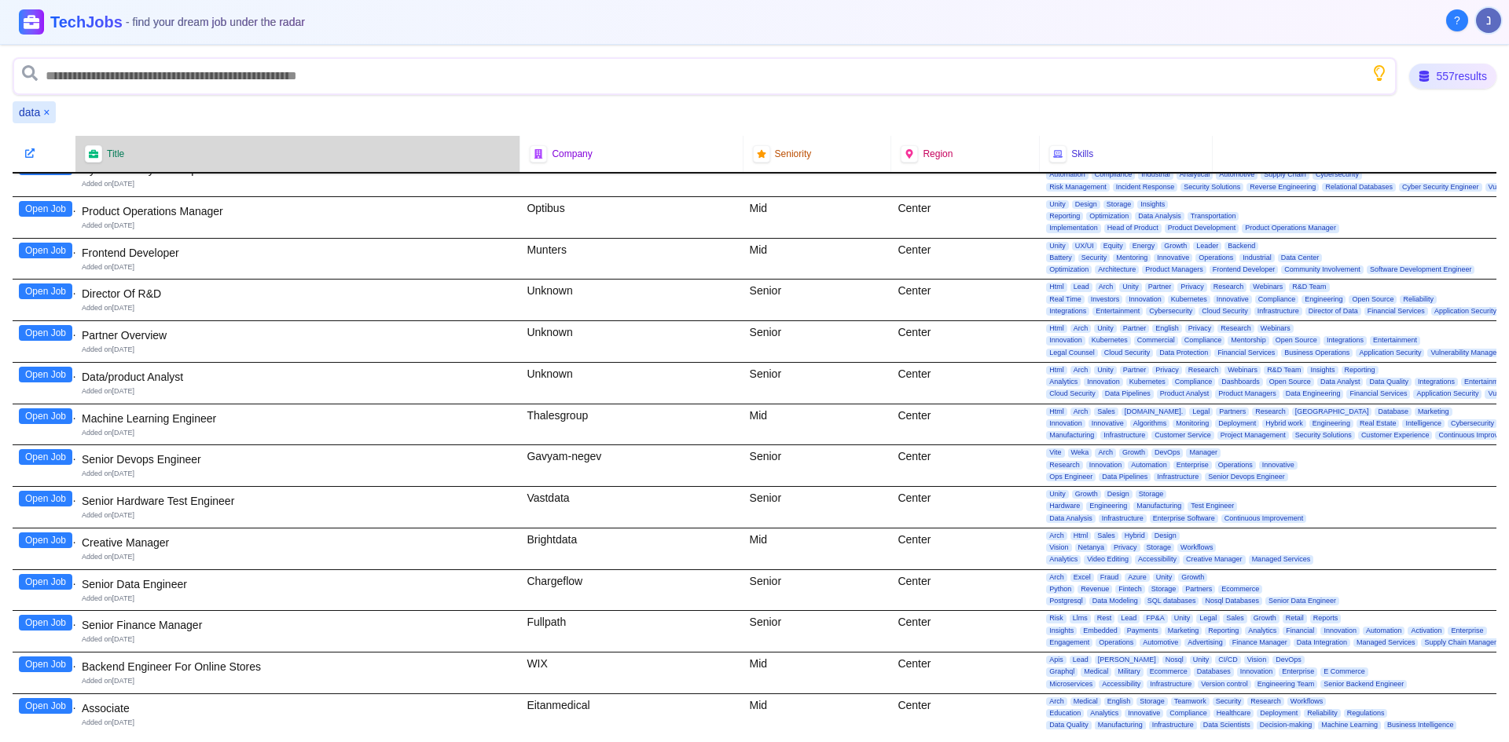
scroll to position [3143, 0]
